Goal: Task Accomplishment & Management: Use online tool/utility

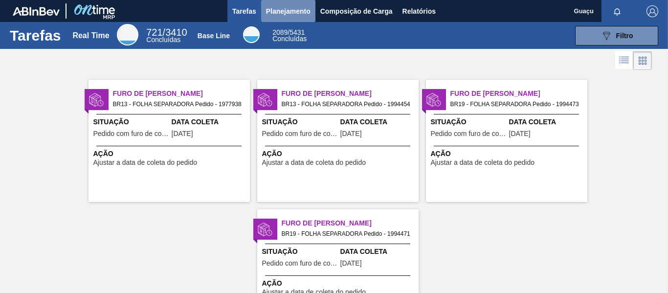
click at [272, 11] on span "Planejamento" at bounding box center [288, 11] width 45 height 12
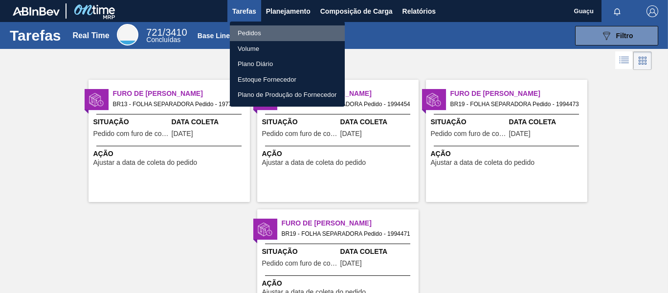
click at [256, 33] on li "Pedidos" at bounding box center [287, 33] width 115 height 16
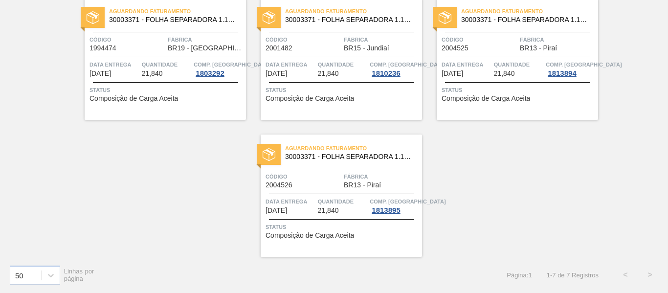
scroll to position [31, 0]
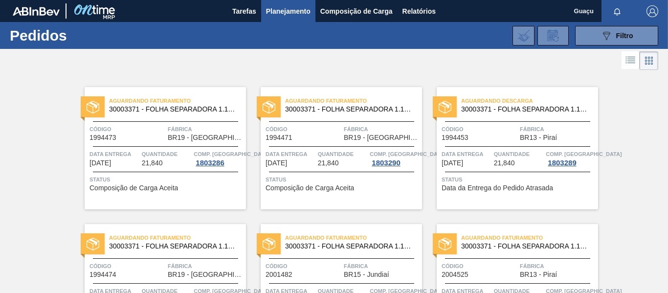
click at [486, 158] on span "Data entrega" at bounding box center [467, 154] width 50 height 10
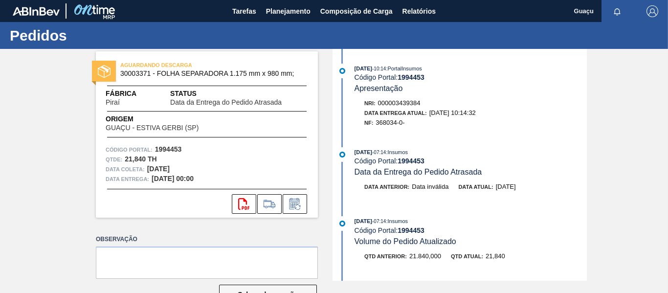
scroll to position [30, 0]
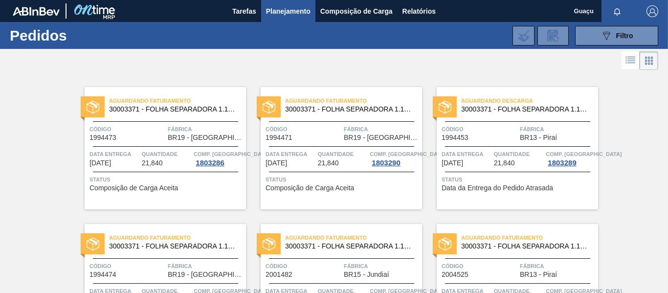
scroll to position [49, 0]
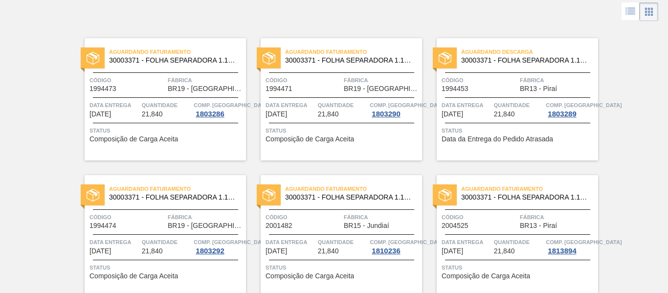
click at [496, 93] on div "Aguardando Descarga 30003371 - FOLHA SEPARADORA 1.175 mm x 980 mm; Código 19944…" at bounding box center [517, 99] width 161 height 122
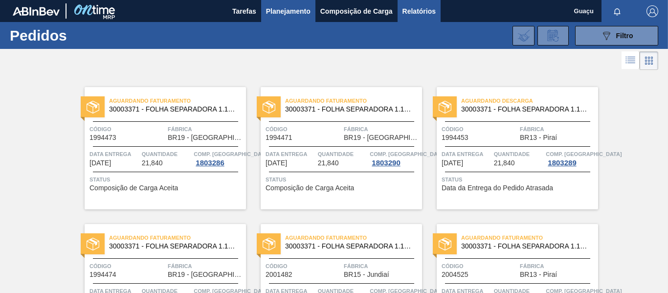
click at [426, 13] on span "Relatórios" at bounding box center [419, 11] width 33 height 12
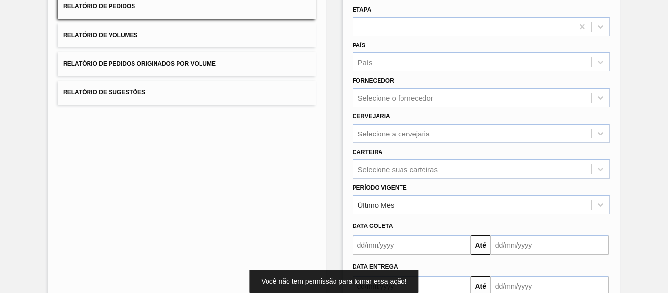
scroll to position [160, 0]
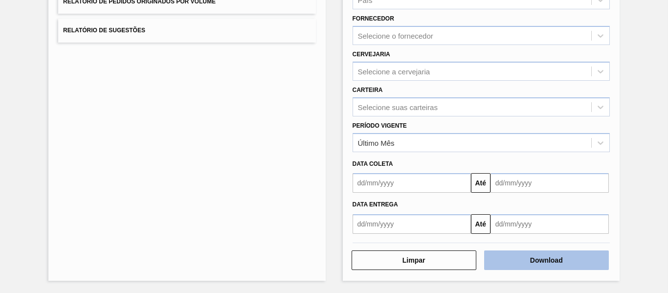
click at [546, 262] on button "Download" at bounding box center [546, 260] width 125 height 20
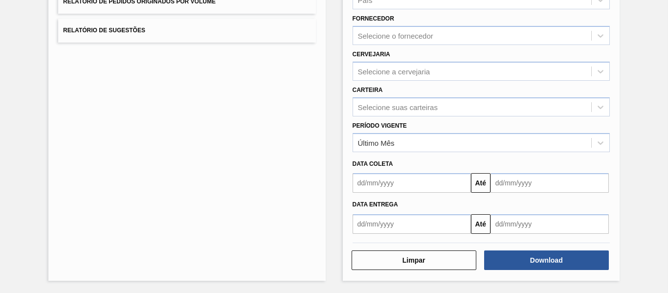
click at [626, 265] on div "Lista de Relatórios Relatório de Pedidos Relatório de Volumes Relatório de Pedi…" at bounding box center [334, 91] width 668 height 404
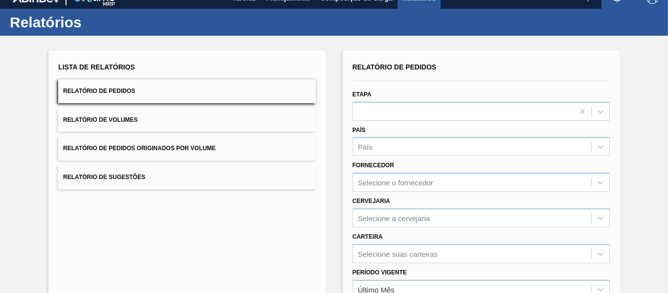
scroll to position [0, 0]
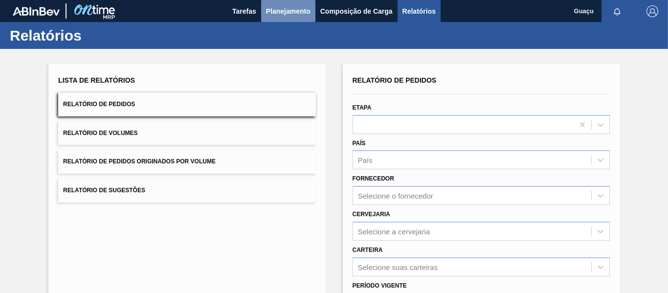
click at [273, 13] on span "Planejamento" at bounding box center [288, 11] width 45 height 12
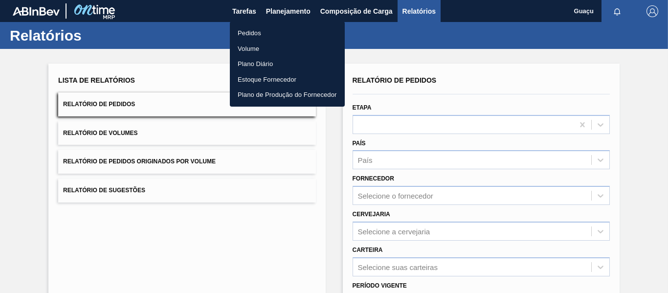
click at [260, 36] on li "Pedidos" at bounding box center [287, 33] width 115 height 16
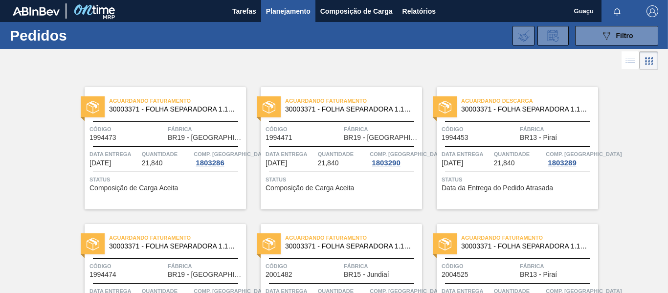
scroll to position [49, 0]
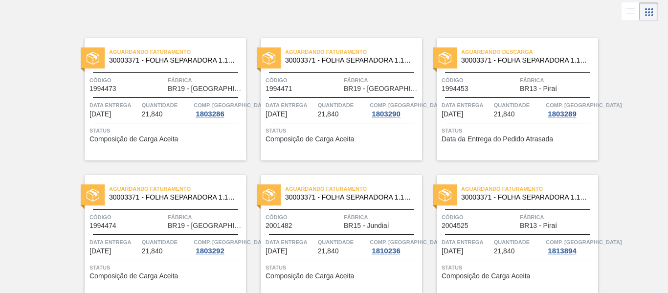
click at [538, 101] on span "Quantidade" at bounding box center [519, 105] width 50 height 10
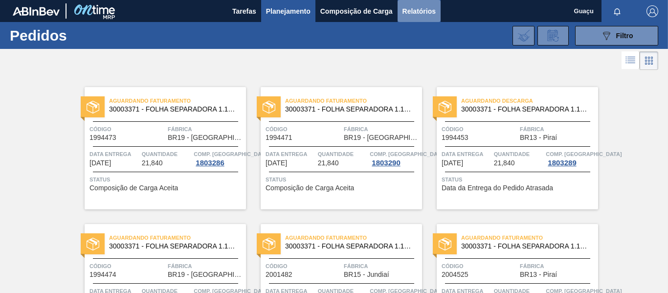
click at [415, 9] on span "Relatórios" at bounding box center [419, 11] width 33 height 12
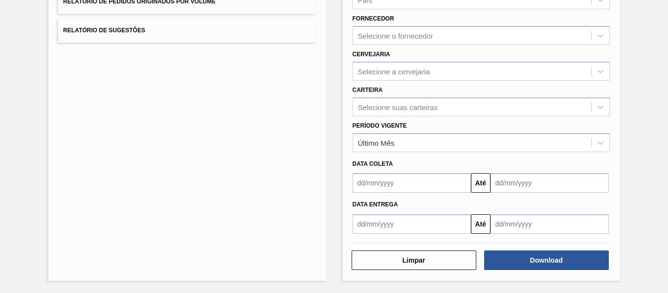
scroll to position [62, 0]
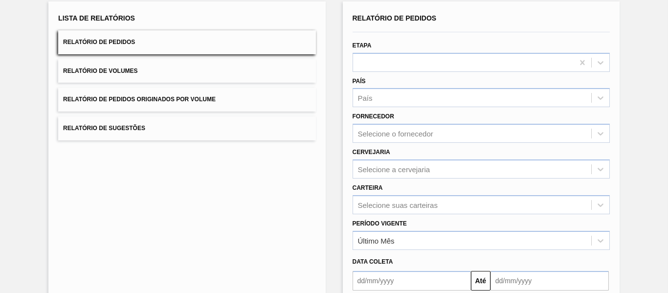
drag, startPoint x: 666, startPoint y: 0, endPoint x: 473, endPoint y: 13, distance: 194.2
click at [473, 13] on div "Relatório de Pedidos" at bounding box center [481, 18] width 257 height 14
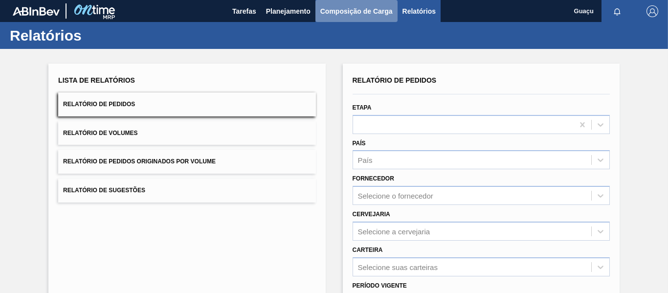
click at [350, 14] on span "Composição de Carga" at bounding box center [356, 11] width 72 height 12
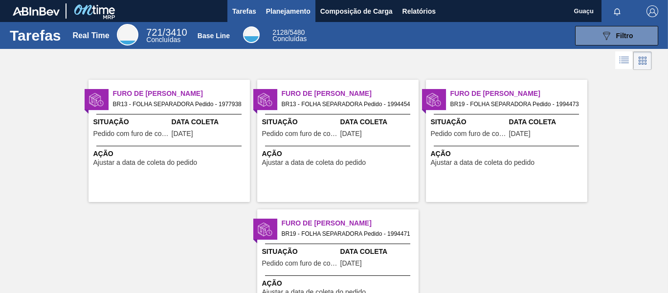
click at [286, 10] on span "Planejamento" at bounding box center [288, 11] width 45 height 12
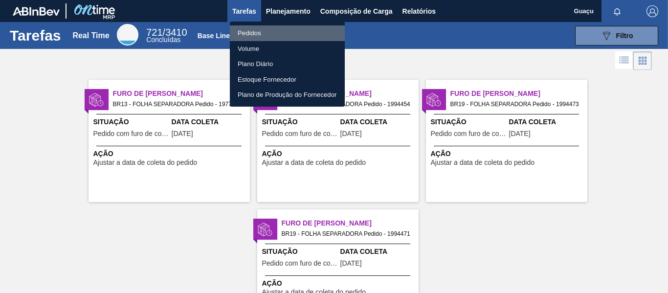
click at [257, 34] on li "Pedidos" at bounding box center [287, 33] width 115 height 16
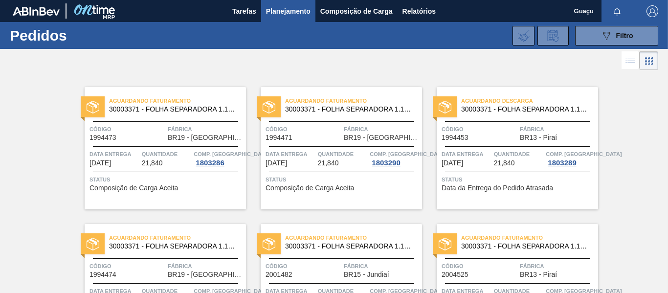
click at [502, 169] on div "Aguardando Descarga 30003371 - FOLHA SEPARADORA 1.175 mm x 980 mm; Código 19944…" at bounding box center [517, 148] width 161 height 122
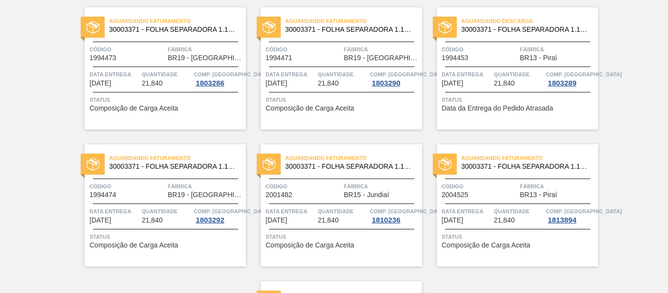
scroll to position [31, 0]
